Goal: Task Accomplishment & Management: Use online tool/utility

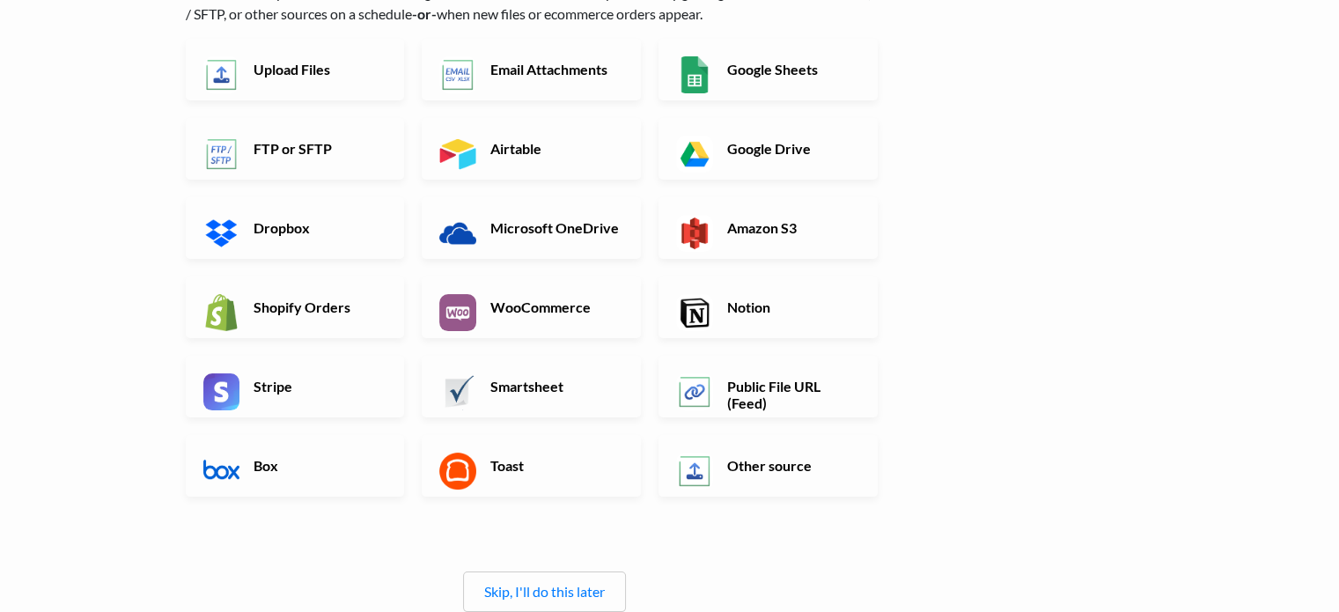
scroll to position [166, 0]
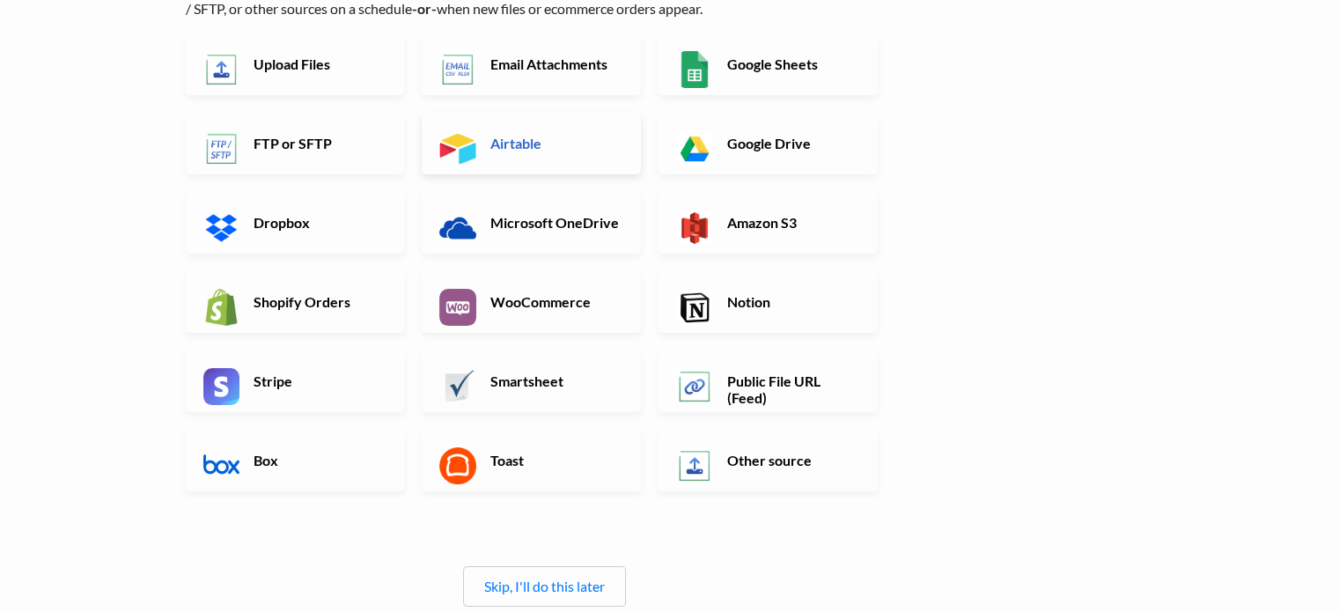
click at [615, 154] on link "Airtable" at bounding box center [531, 144] width 219 height 62
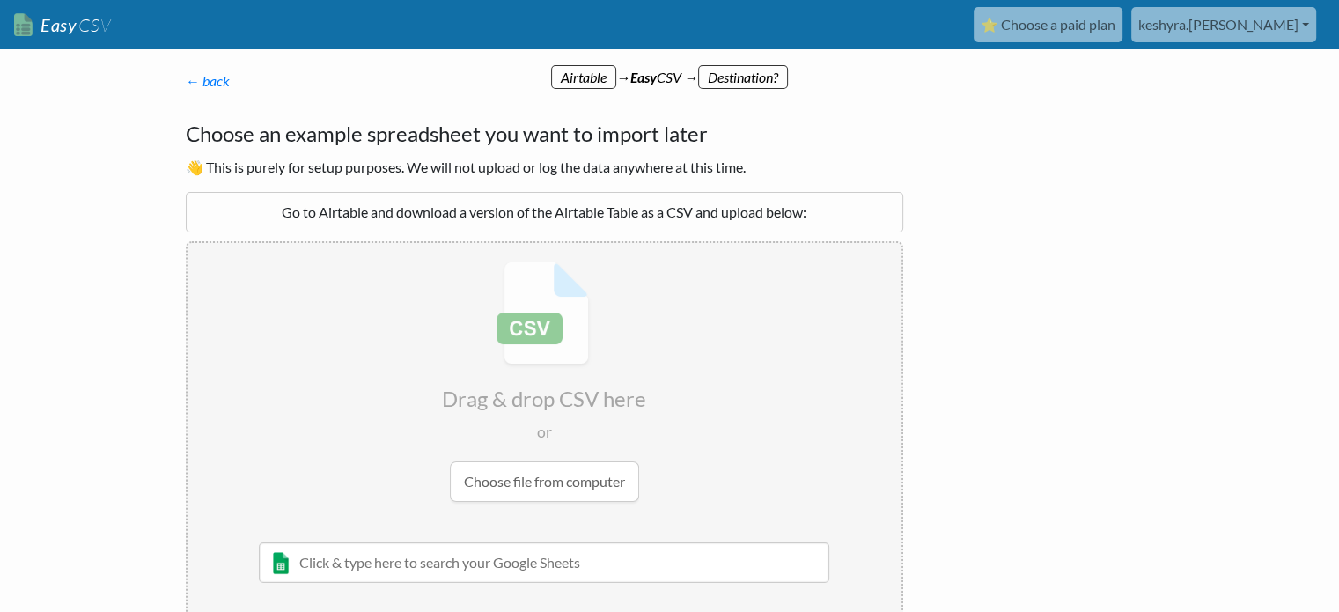
scroll to position [0, 0]
click at [551, 213] on div "Go to Airtable and download a version of the Airtable Table as a CSV and upload…" at bounding box center [545, 212] width 718 height 40
click at [479, 462] on input "file" at bounding box center [545, 381] width 714 height 277
type input "C:\fakepath\yearup_summer_25 (1).csv"
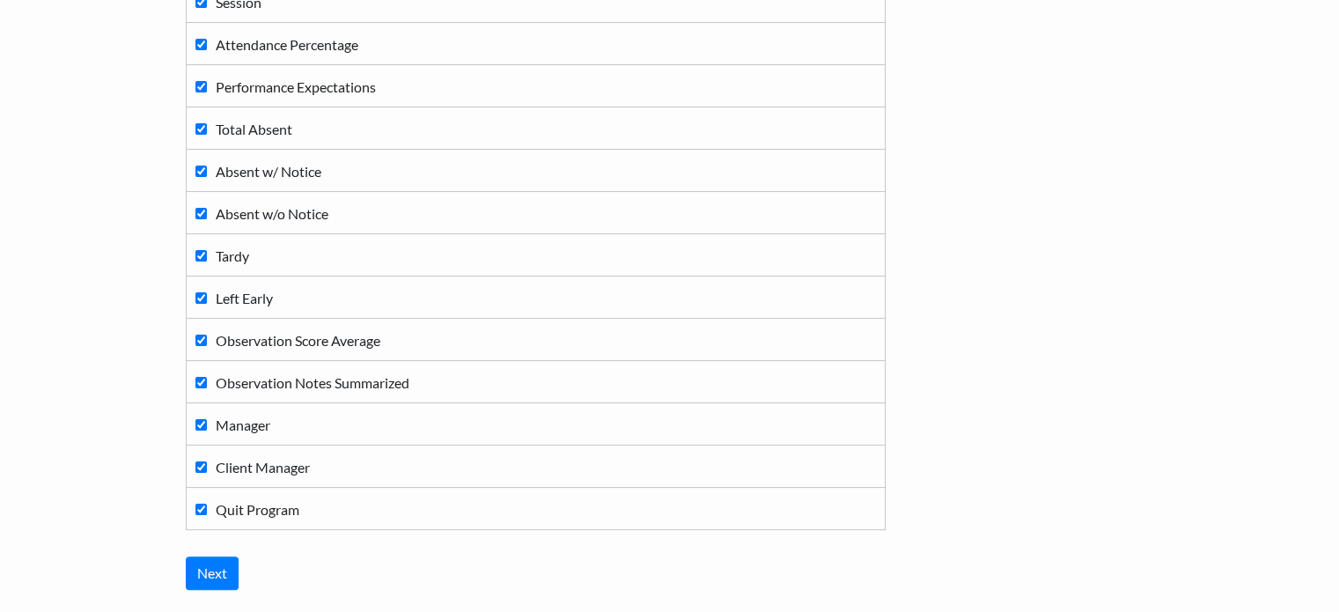
scroll to position [436, 0]
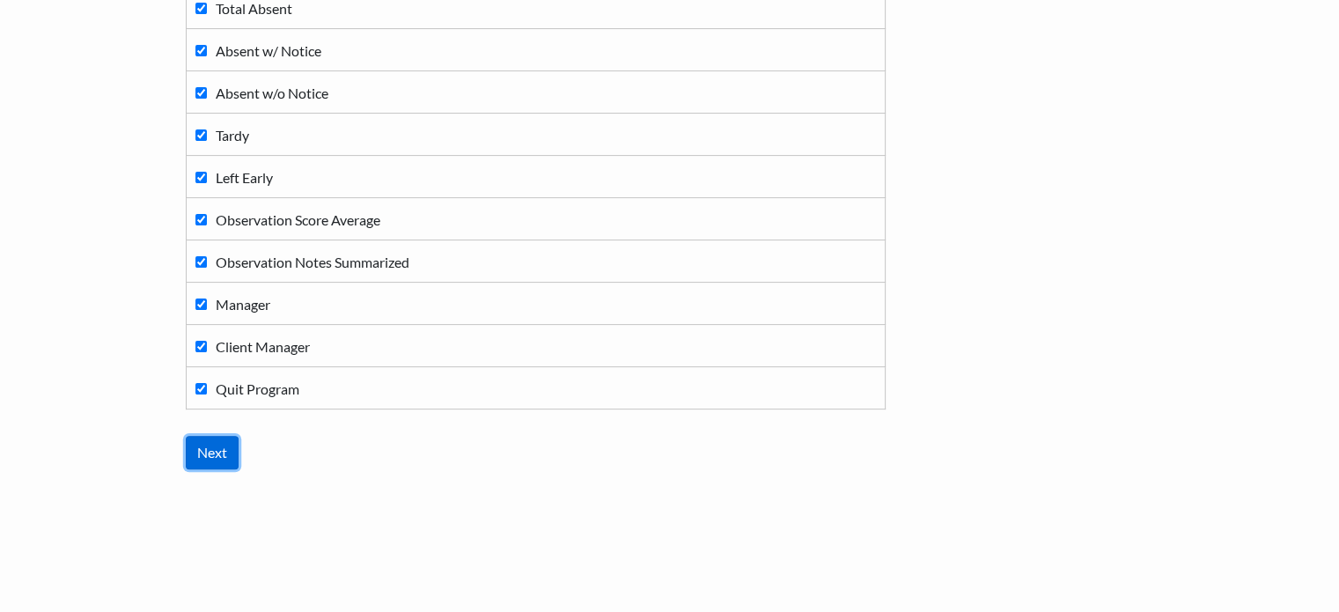
click at [210, 444] on input "Next" at bounding box center [212, 452] width 53 height 33
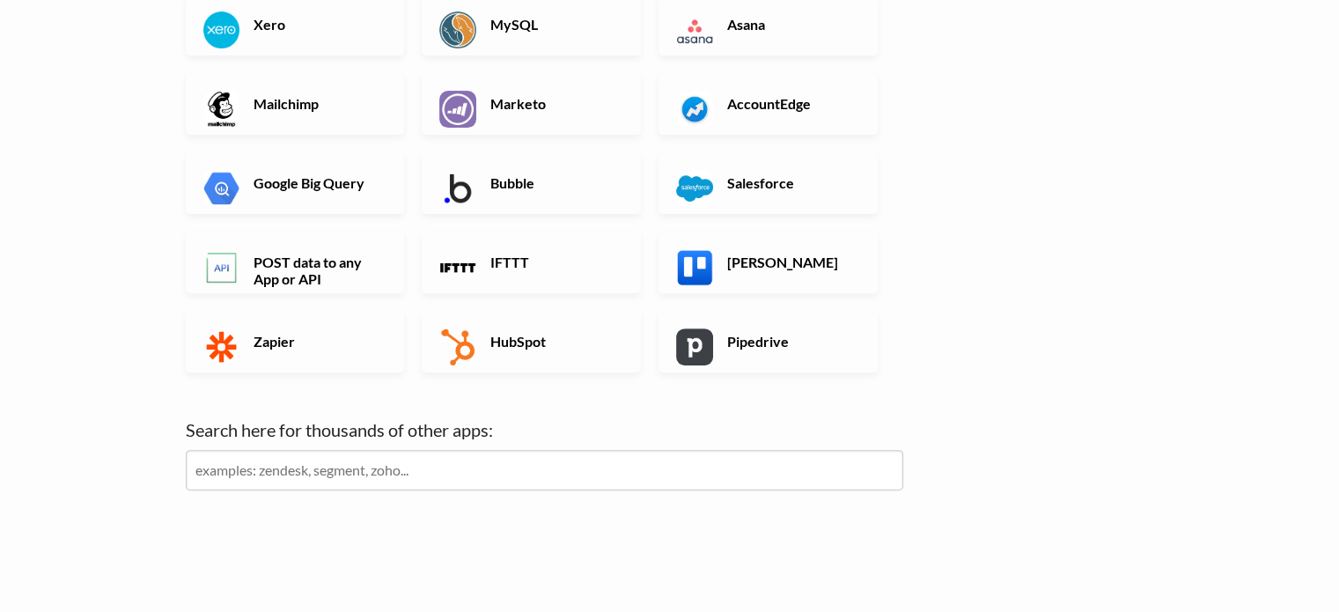
scroll to position [559, 0]
click at [566, 482] on input "text" at bounding box center [545, 472] width 718 height 40
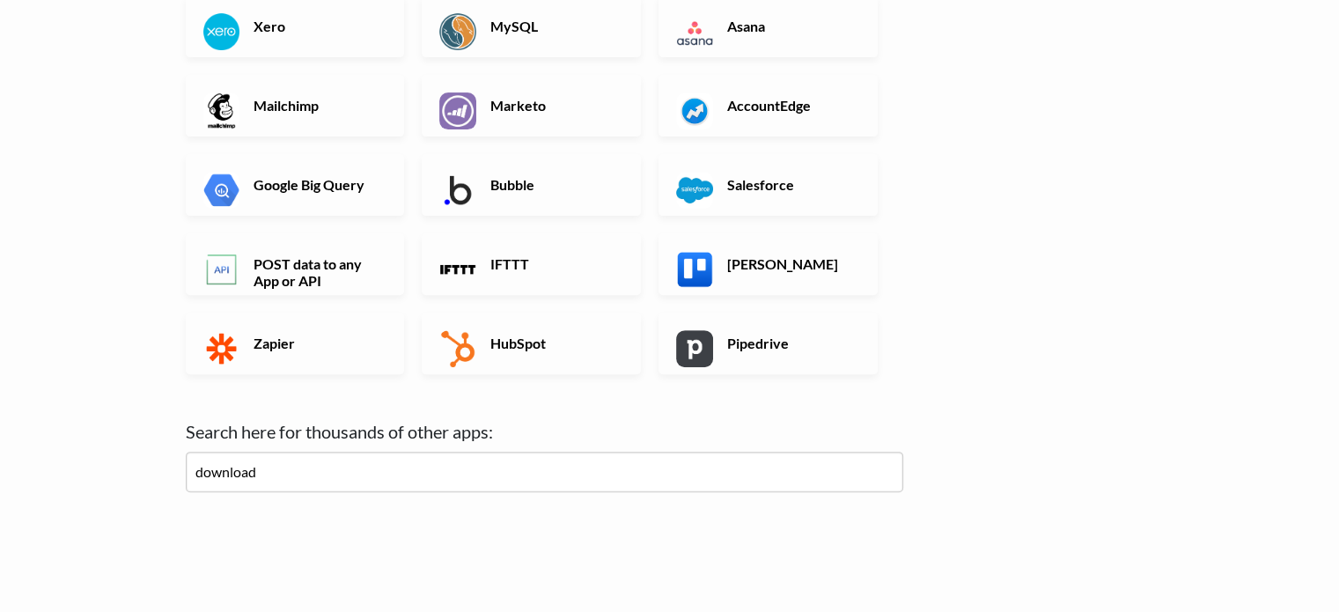
type input "download"
click input "Next" at bounding box center [0, 0] width 0 height 0
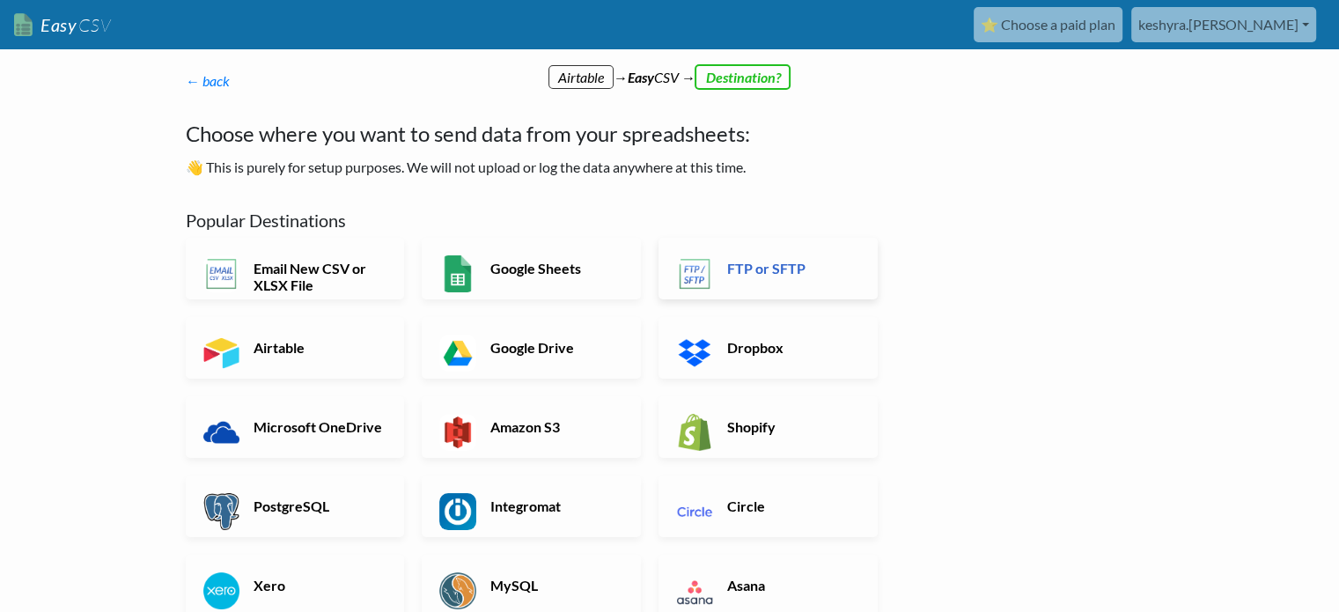
click at [828, 249] on link "FTP or SFTP" at bounding box center [768, 269] width 219 height 62
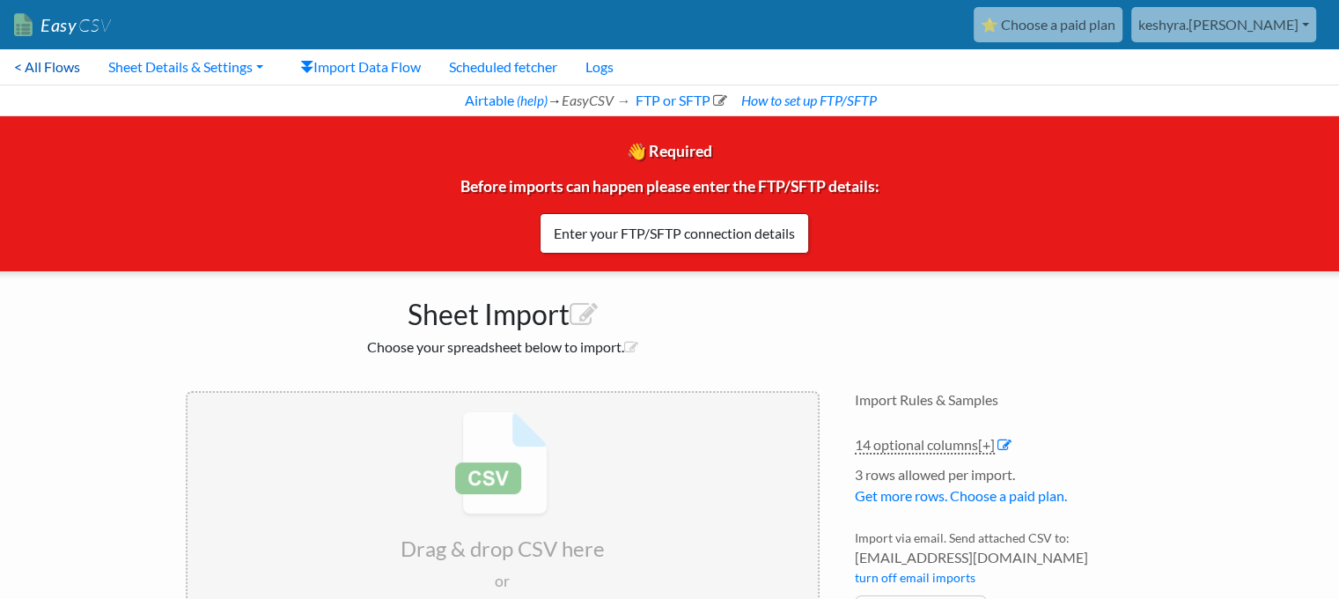
click at [50, 64] on link "< All Flows" at bounding box center [47, 66] width 94 height 35
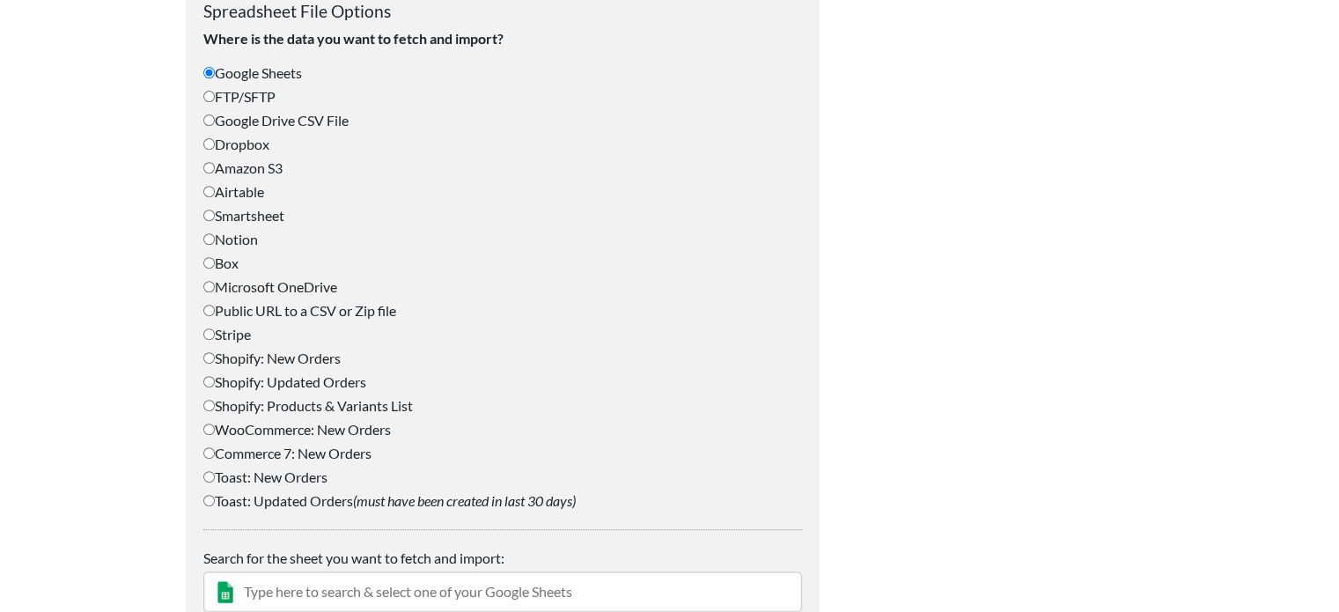
scroll to position [825, 0]
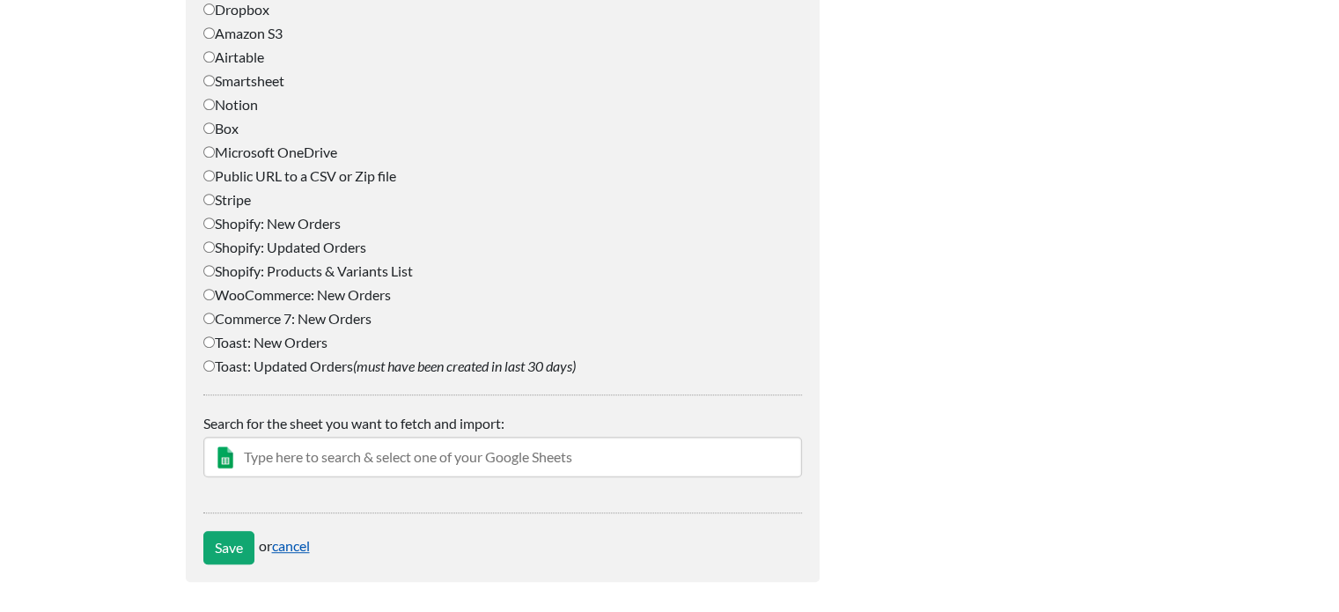
click at [296, 548] on link "cancel" at bounding box center [291, 545] width 38 height 17
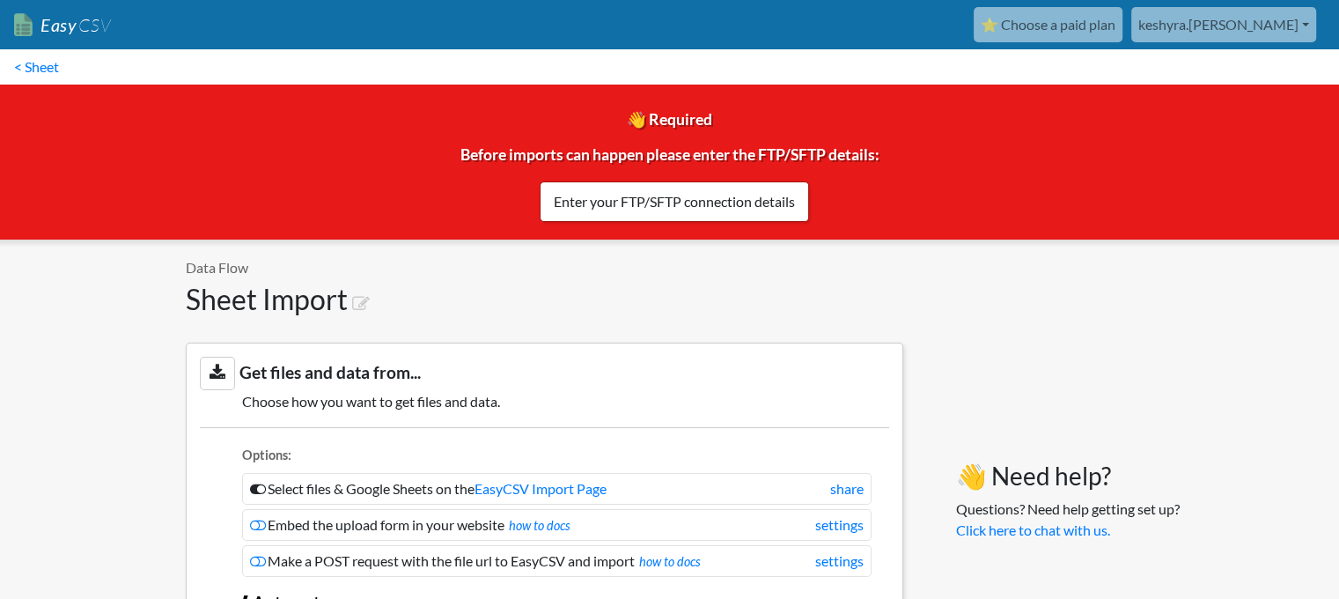
drag, startPoint x: 1261, startPoint y: 34, endPoint x: 1282, endPoint y: 10, distance: 32.5
click at [1282, 10] on link "keshyra.[PERSON_NAME]" at bounding box center [1223, 24] width 185 height 35
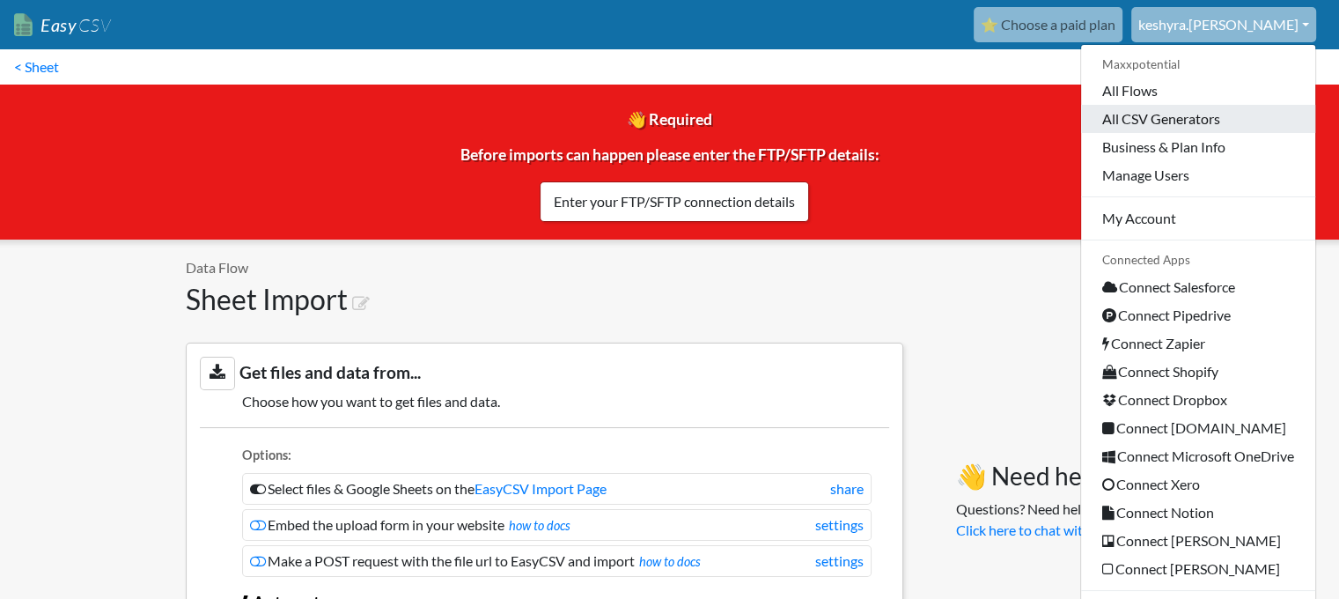
click at [1123, 120] on link "All CSV Generators" at bounding box center [1198, 119] width 234 height 28
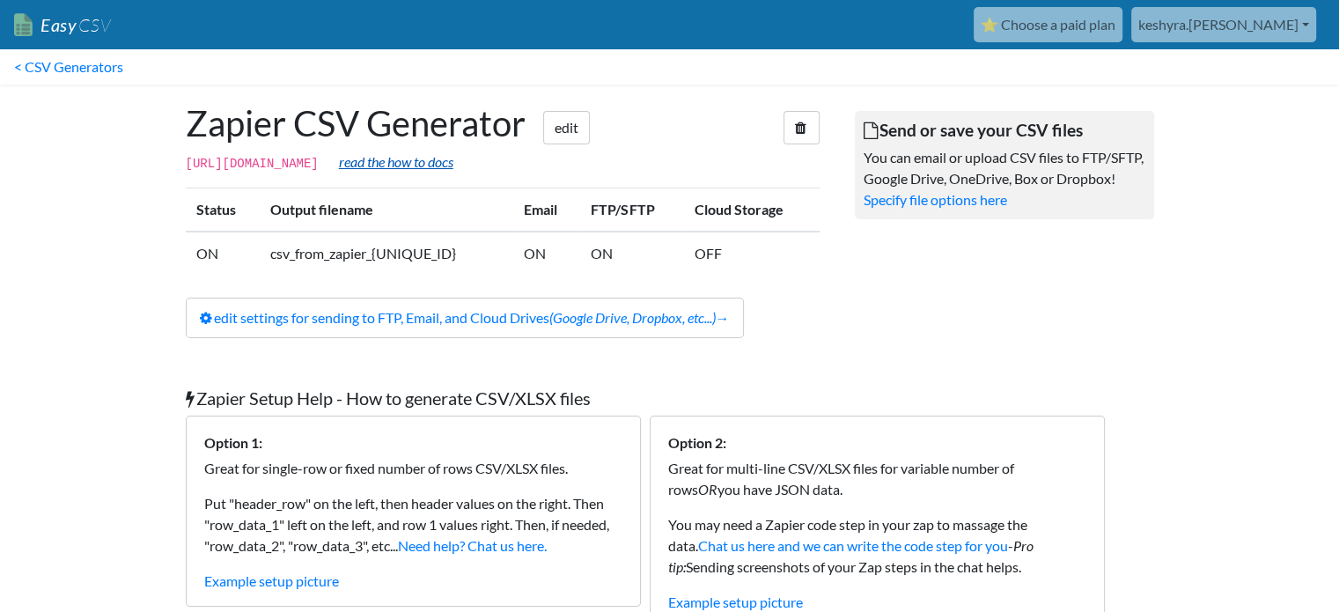
click at [453, 164] on link "read the how to docs" at bounding box center [396, 161] width 114 height 17
